Goal: Communication & Community: Connect with others

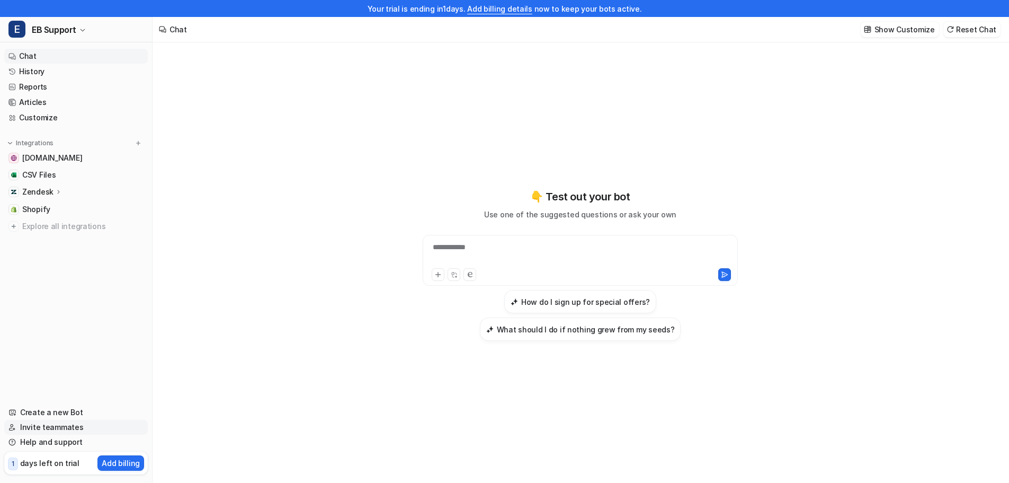
click at [37, 428] on link "Invite teammates" at bounding box center [76, 427] width 144 height 15
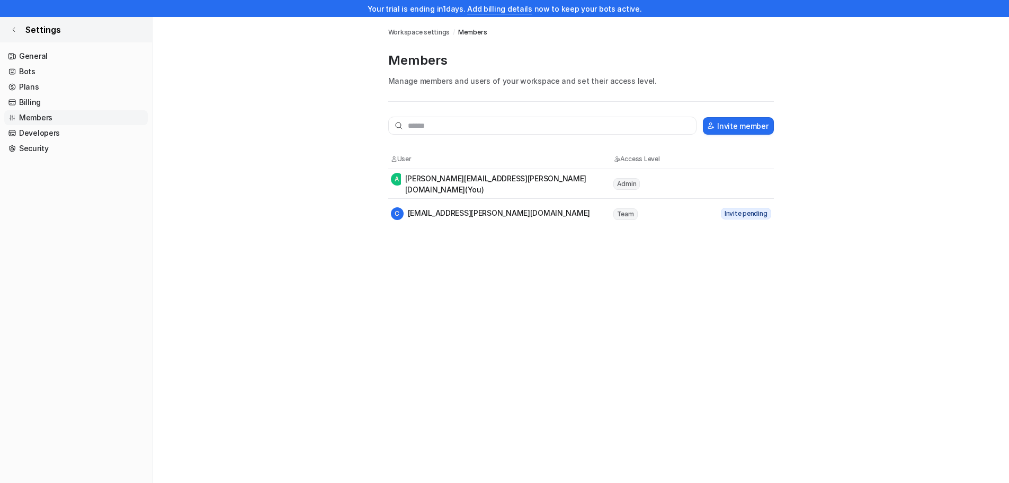
click at [15, 30] on icon at bounding box center [14, 29] width 6 height 6
